Goal: Transaction & Acquisition: Purchase product/service

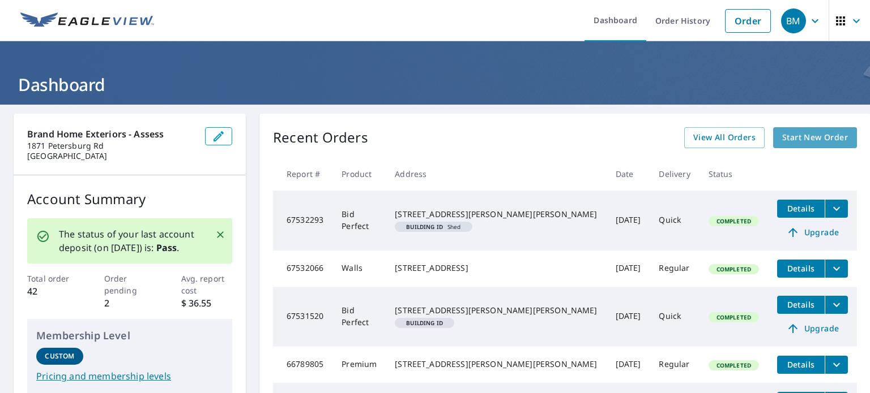
click at [790, 136] on span "Start New Order" at bounding box center [815, 138] width 66 height 14
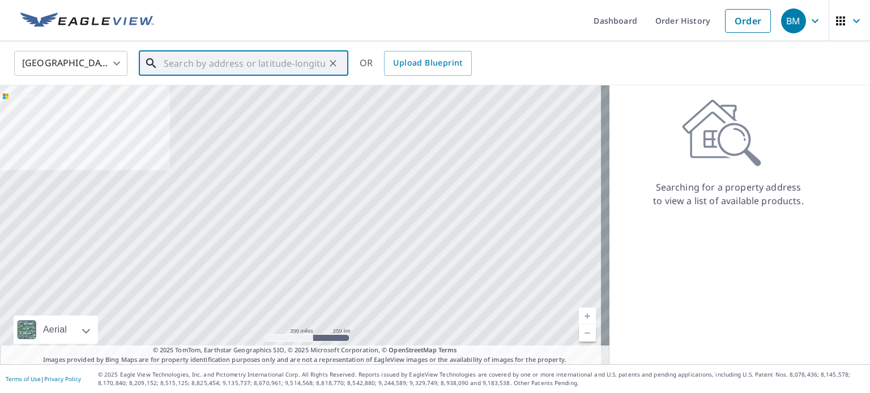
click at [222, 59] on input "text" at bounding box center [244, 64] width 161 height 32
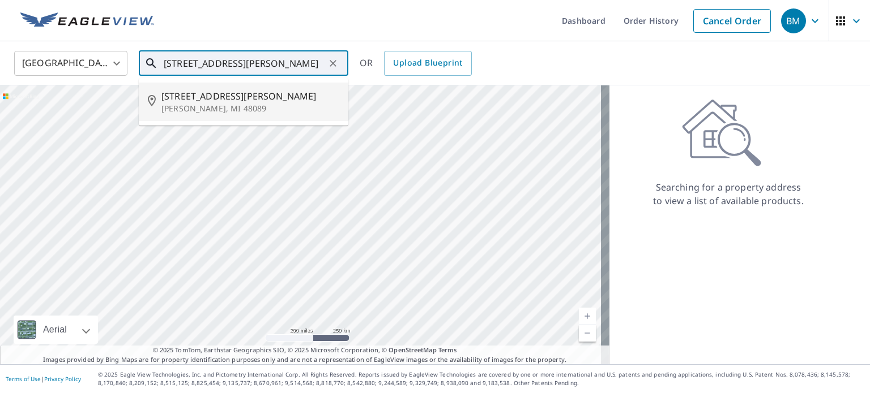
click at [190, 104] on p "[PERSON_NAME], MI 48089" at bounding box center [250, 108] width 178 height 11
type input "[STREET_ADDRESS][PERSON_NAME]"
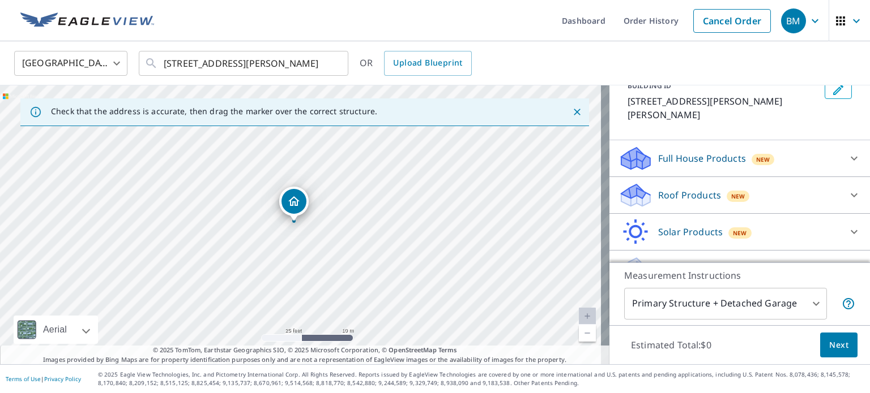
scroll to position [77, 0]
click at [804, 302] on body "BM BM Dashboard Order History Cancel Order BM [GEOGRAPHIC_DATA] [GEOGRAPHIC_DAT…" at bounding box center [435, 196] width 870 height 393
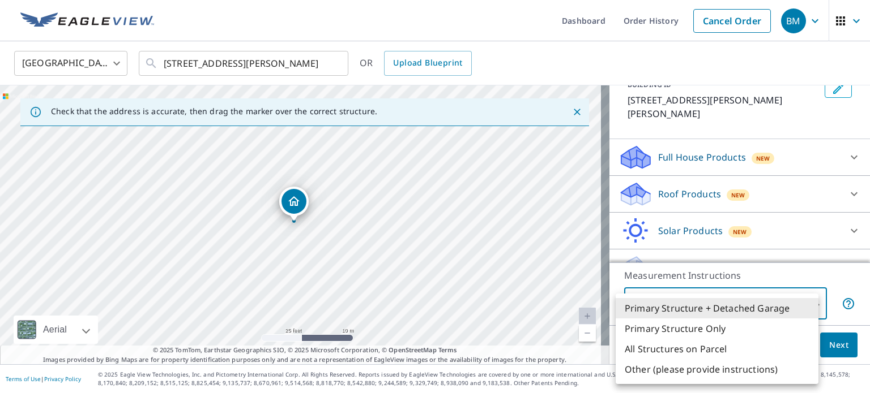
click at [804, 302] on li "Primary Structure + Detached Garage" at bounding box center [716, 308] width 203 height 20
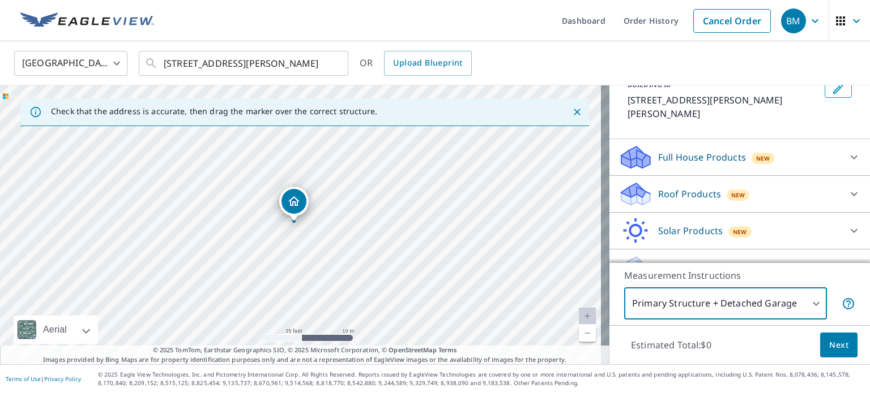
click at [847, 187] on icon at bounding box center [854, 194] width 14 height 14
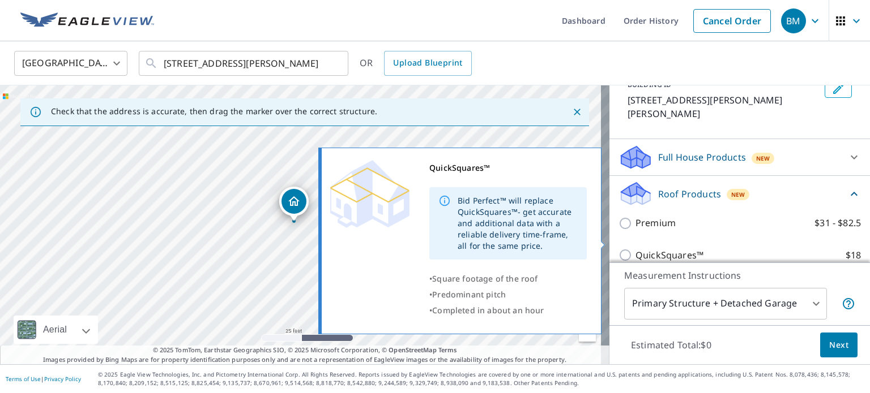
click at [658, 249] on p "QuickSquares™" at bounding box center [669, 256] width 68 height 14
click at [635, 249] on input "QuickSquares™ $18" at bounding box center [626, 256] width 17 height 14
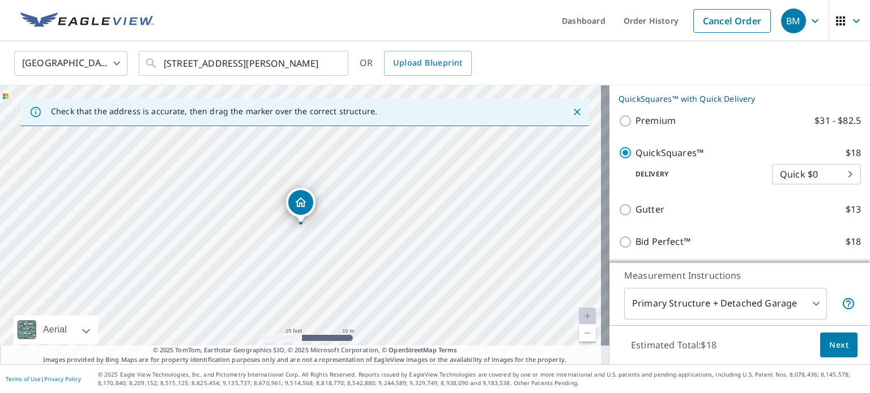
scroll to position [204, 0]
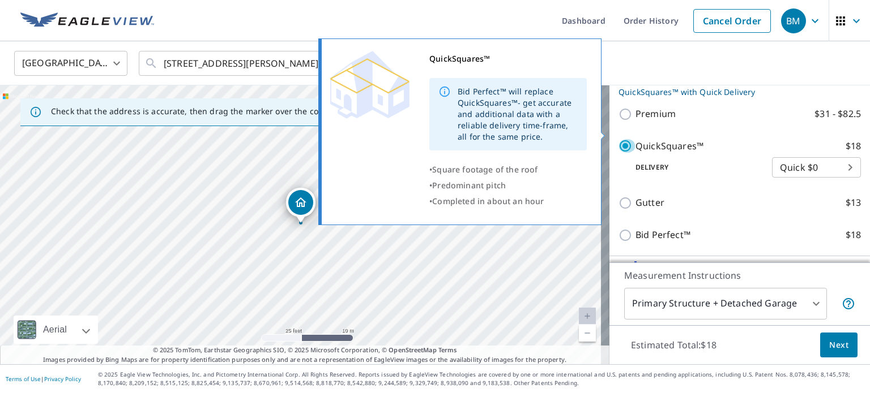
click at [618, 139] on input "QuickSquares™ $18" at bounding box center [626, 146] width 17 height 14
checkbox input "false"
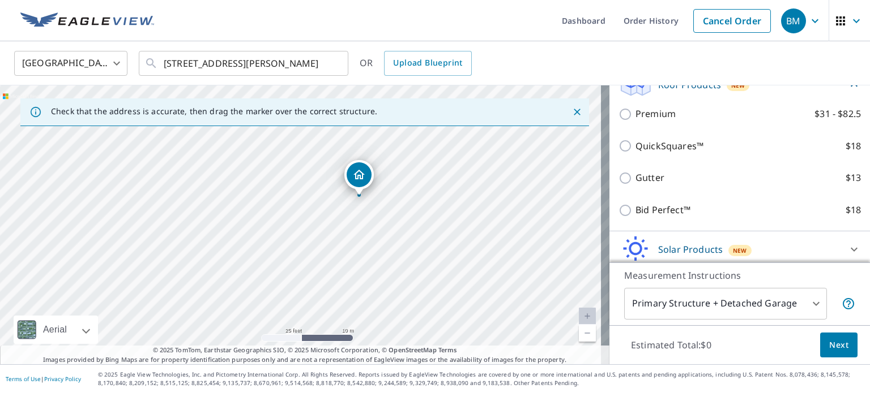
drag, startPoint x: 276, startPoint y: 233, endPoint x: 335, endPoint y: 205, distance: 64.6
click at [335, 205] on div "[STREET_ADDRESS][PERSON_NAME]" at bounding box center [304, 224] width 609 height 279
click at [362, 174] on icon "Dropped pin, building 1, Residential property, 24465 Berry Ave Warren, MI 48089" at bounding box center [358, 175] width 11 height 10
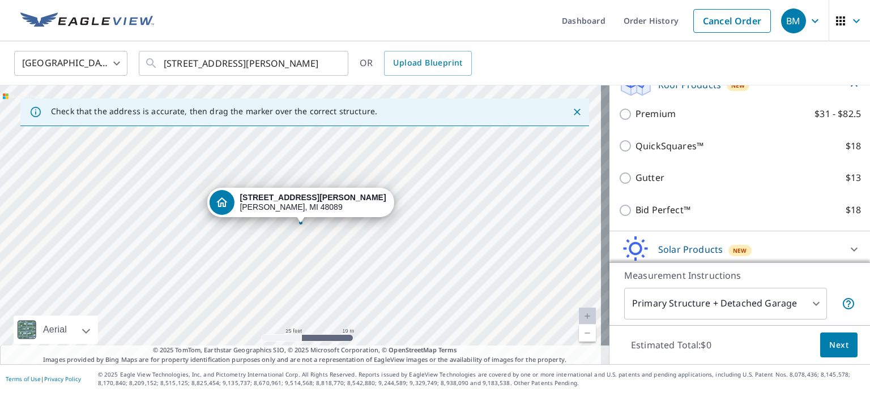
click at [329, 237] on div "[STREET_ADDRESS][PERSON_NAME]" at bounding box center [304, 224] width 609 height 279
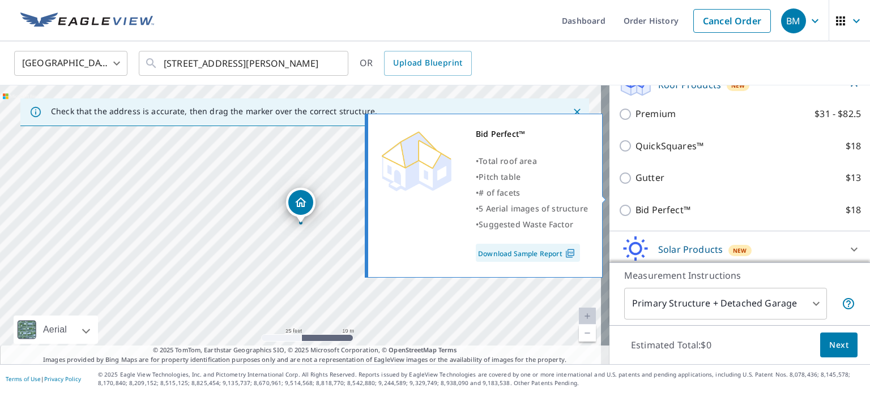
click at [660, 203] on p "Bid Perfect™" at bounding box center [662, 210] width 55 height 14
click at [635, 204] on input "Bid Perfect™ $18" at bounding box center [626, 211] width 17 height 14
checkbox input "true"
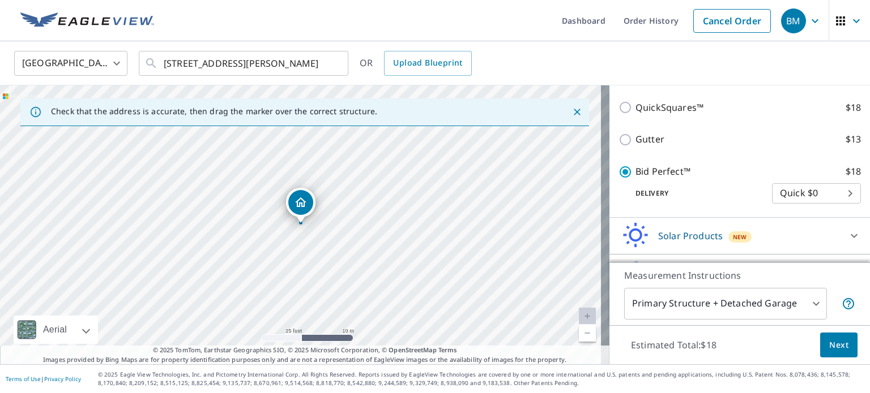
scroll to position [256, 0]
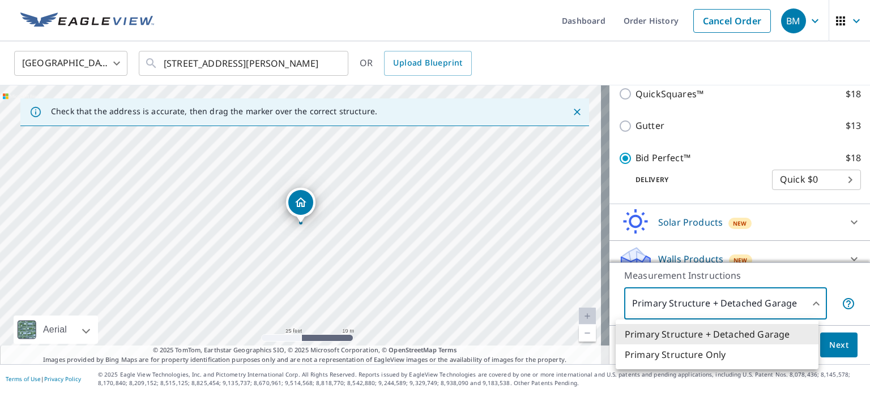
click at [807, 305] on body "BM BM Dashboard Order History Cancel Order BM [GEOGRAPHIC_DATA] [GEOGRAPHIC_DAT…" at bounding box center [435, 196] width 870 height 393
click at [703, 354] on li "Primary Structure Only" at bounding box center [716, 355] width 203 height 20
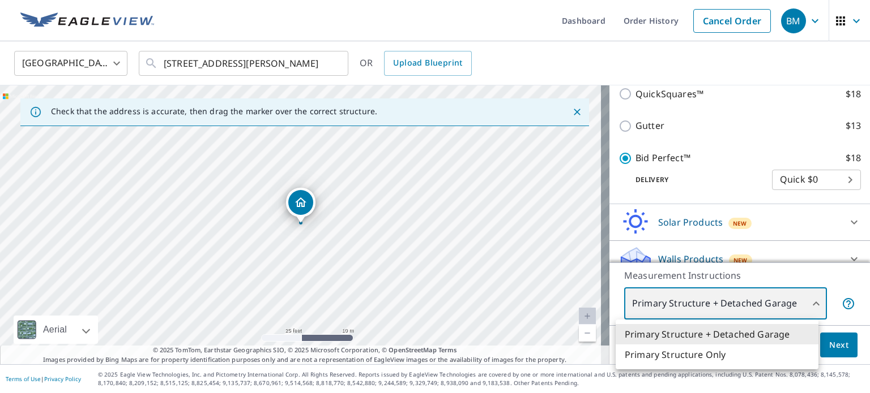
type input "2"
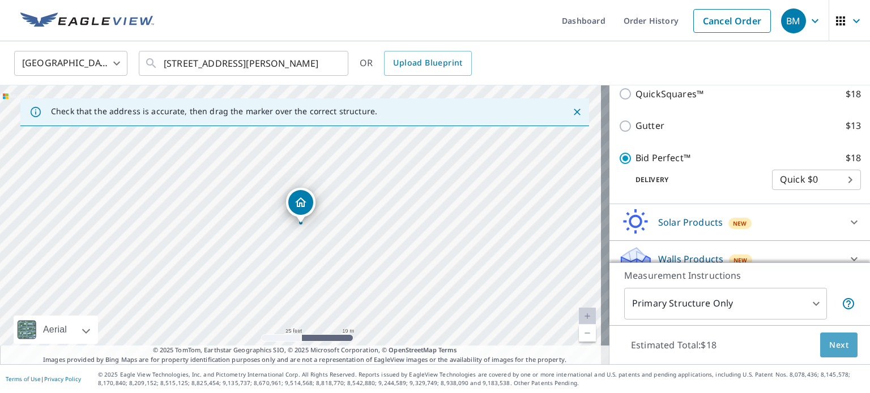
click at [834, 344] on span "Next" at bounding box center [838, 346] width 19 height 14
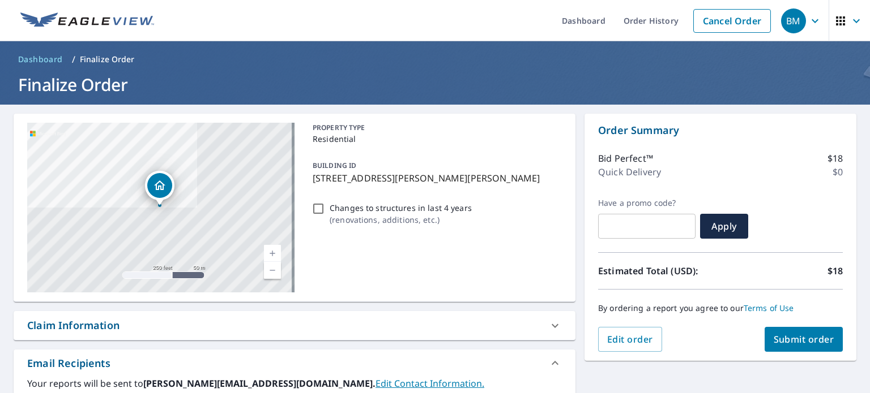
click at [775, 337] on span "Submit order" at bounding box center [803, 339] width 61 height 12
